Goal: Use online tool/utility: Utilize a website feature to perform a specific function

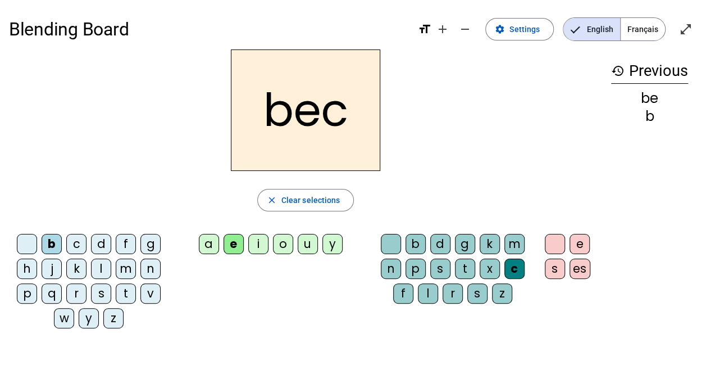
click at [102, 289] on div "s" at bounding box center [101, 293] width 20 height 20
click at [201, 243] on div "a" at bounding box center [209, 244] width 20 height 20
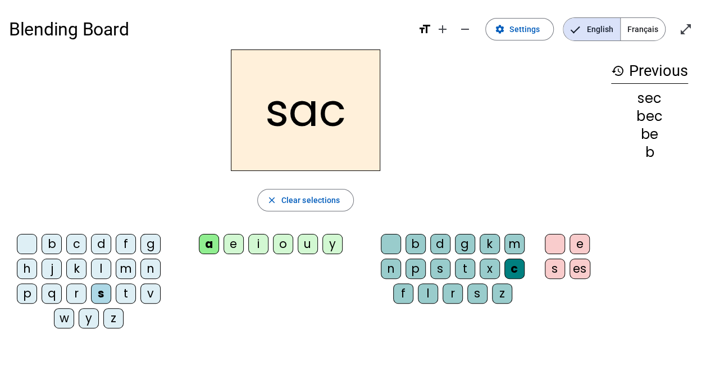
click at [384, 237] on div at bounding box center [391, 244] width 20 height 20
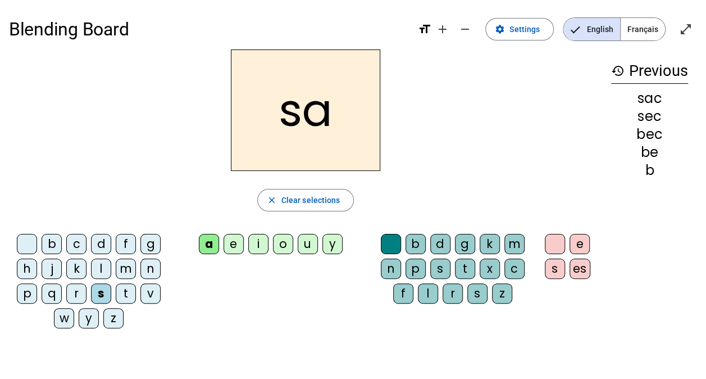
click at [149, 288] on div "v" at bounding box center [150, 293] width 20 height 20
click at [423, 293] on div "l" at bounding box center [428, 293] width 20 height 20
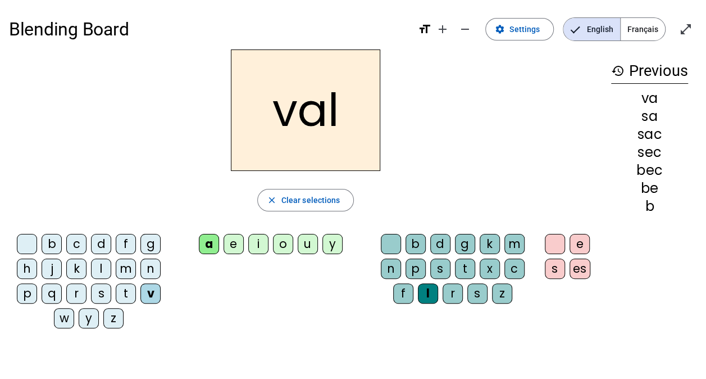
click at [125, 263] on div "m" at bounding box center [126, 268] width 20 height 20
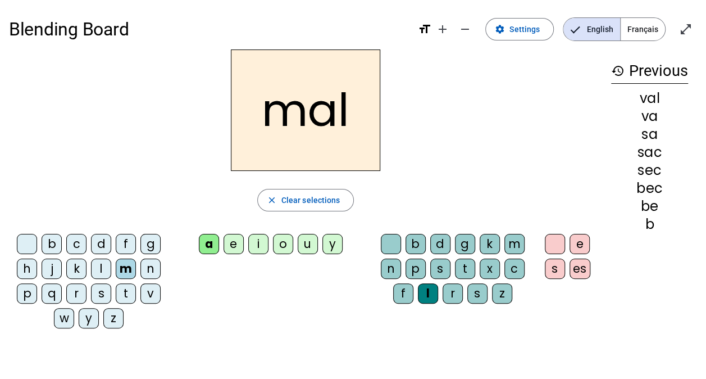
click at [255, 238] on div "i" at bounding box center [258, 244] width 20 height 20
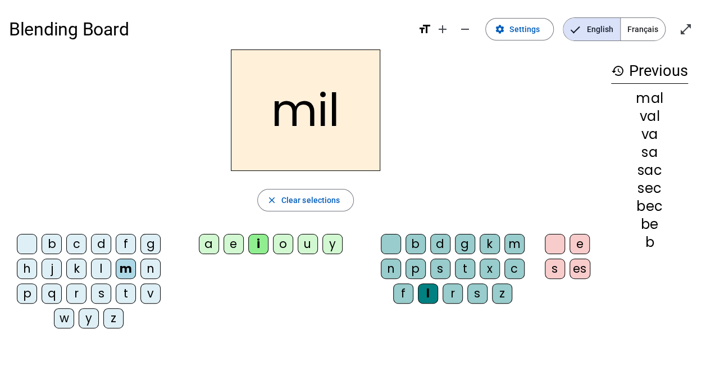
click at [98, 287] on div "s" at bounding box center [101, 293] width 20 height 20
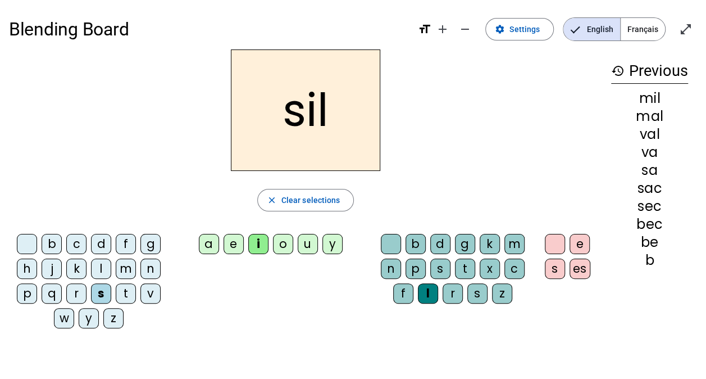
click at [205, 238] on div "a" at bounding box center [209, 244] width 20 height 20
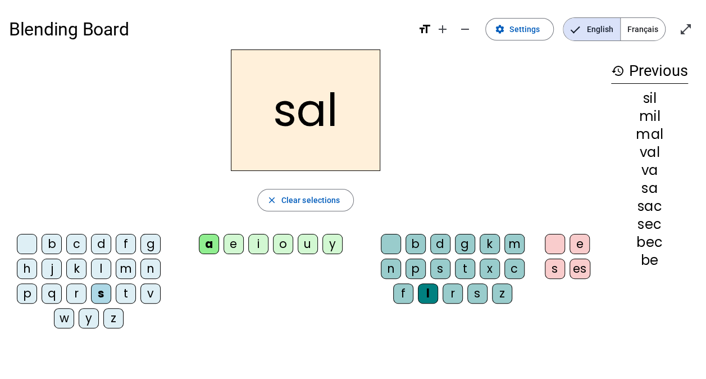
click at [256, 241] on div "i" at bounding box center [258, 244] width 20 height 20
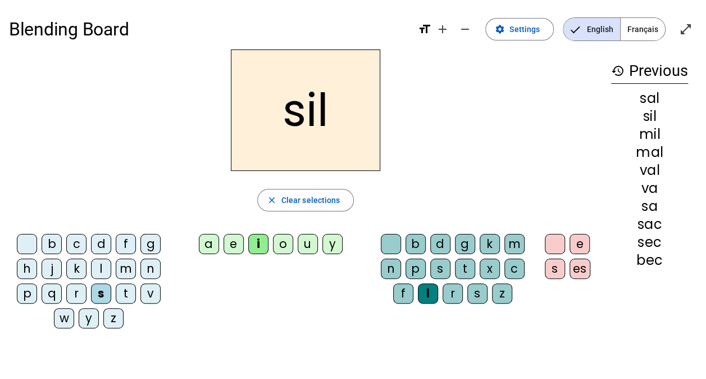
click at [205, 243] on div "a" at bounding box center [209, 244] width 20 height 20
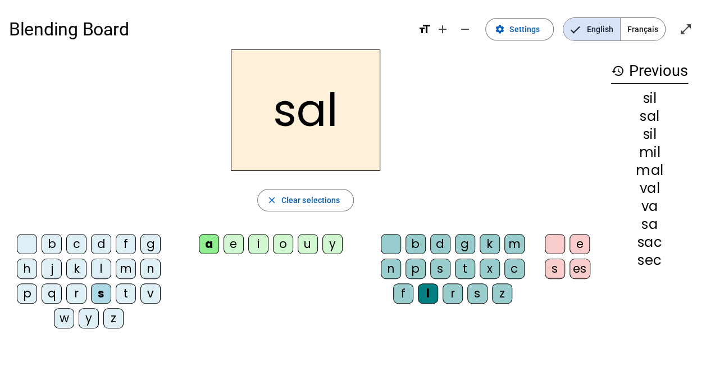
click at [276, 243] on div "o" at bounding box center [283, 244] width 20 height 20
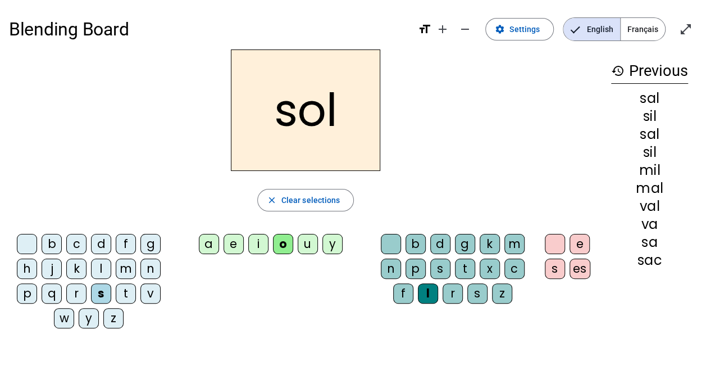
click at [233, 245] on div "e" at bounding box center [234, 244] width 20 height 20
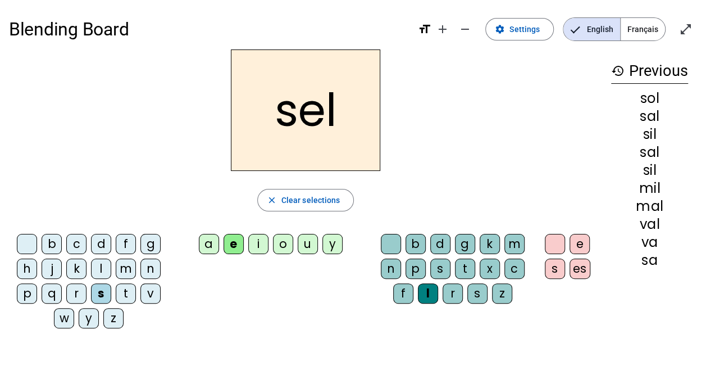
click at [152, 239] on div "g" at bounding box center [150, 244] width 20 height 20
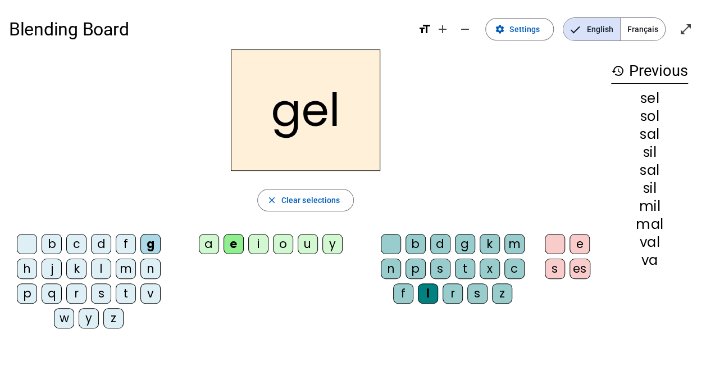
click at [57, 237] on div "b" at bounding box center [52, 244] width 20 height 20
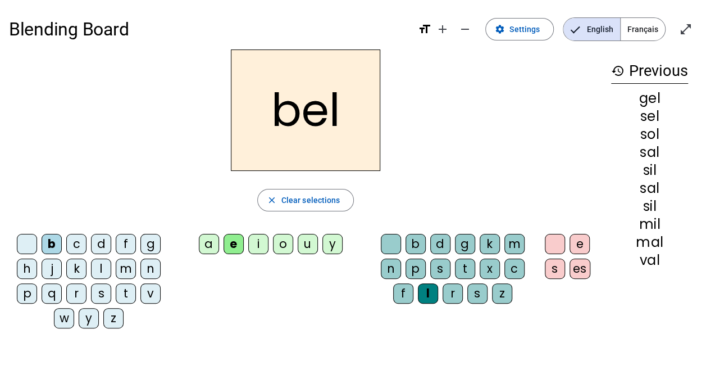
click at [124, 292] on div "t" at bounding box center [126, 293] width 20 height 20
